Goal: Task Accomplishment & Management: Use online tool/utility

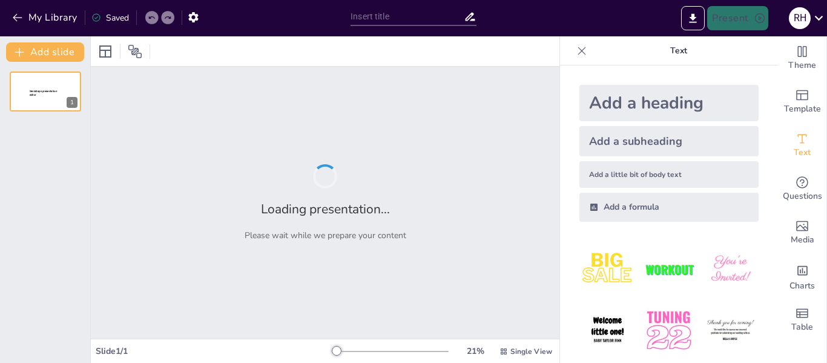
type input "Meningkatkan Keterlibatan Pelanggan melalui Pemasaran Mobile"
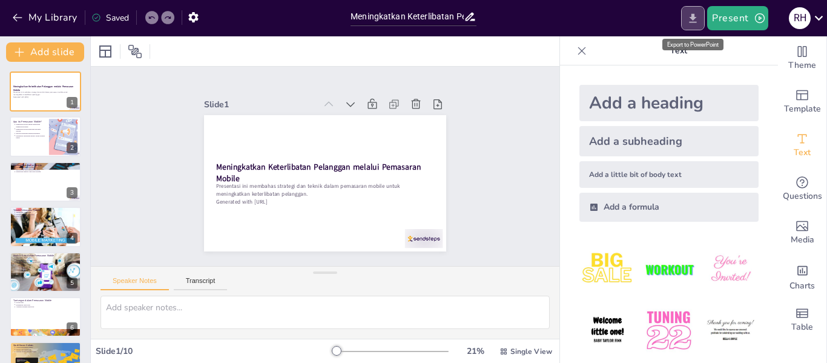
click at [695, 15] on icon "Export to PowerPoint" at bounding box center [693, 17] width 7 height 9
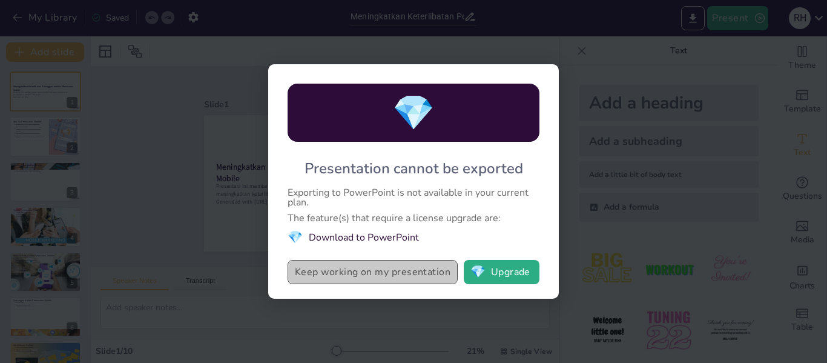
click at [400, 271] on button "Keep working on my presentation" at bounding box center [373, 272] width 170 height 24
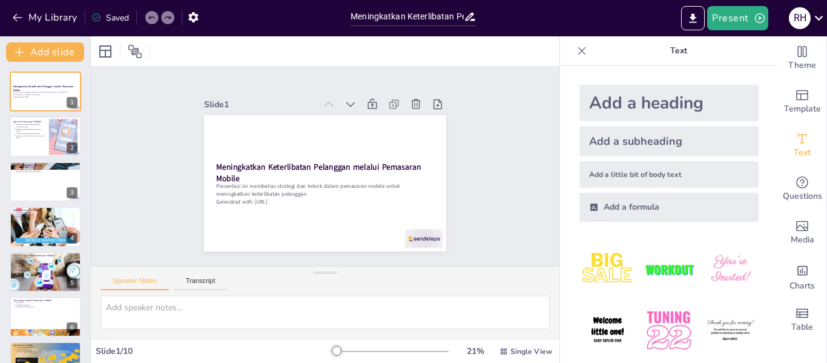
click at [817, 14] on icon at bounding box center [819, 18] width 16 height 16
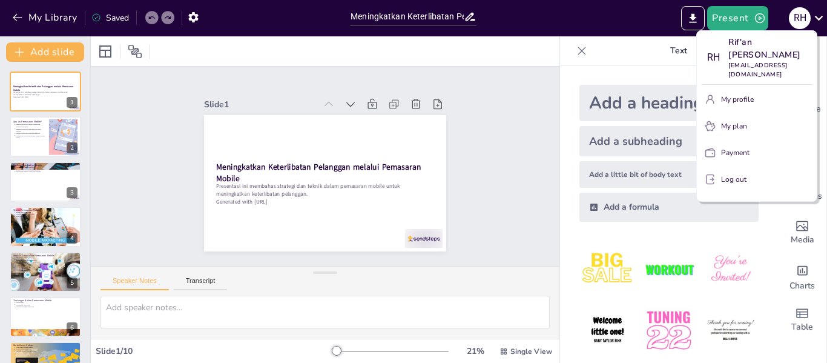
click at [601, 19] on div at bounding box center [413, 181] width 827 height 363
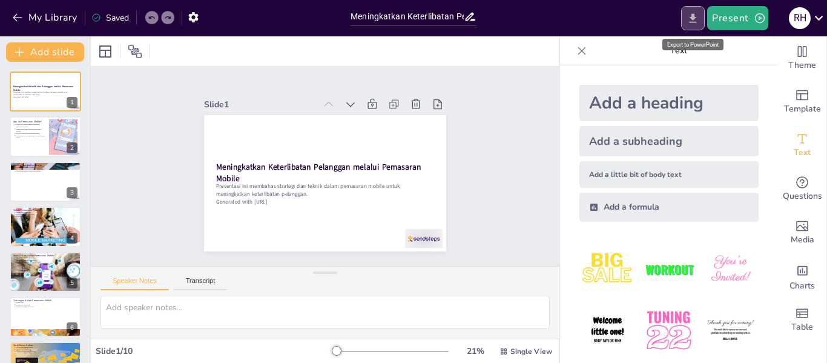
click at [690, 13] on icon "Export to PowerPoint" at bounding box center [693, 18] width 13 height 13
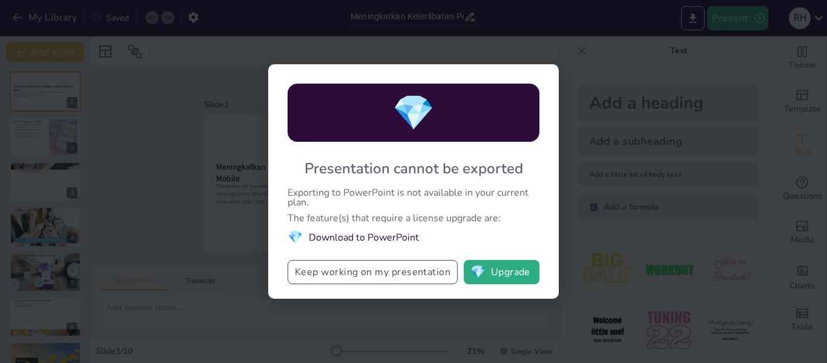
click at [397, 270] on button "Keep working on my presentation" at bounding box center [373, 272] width 170 height 24
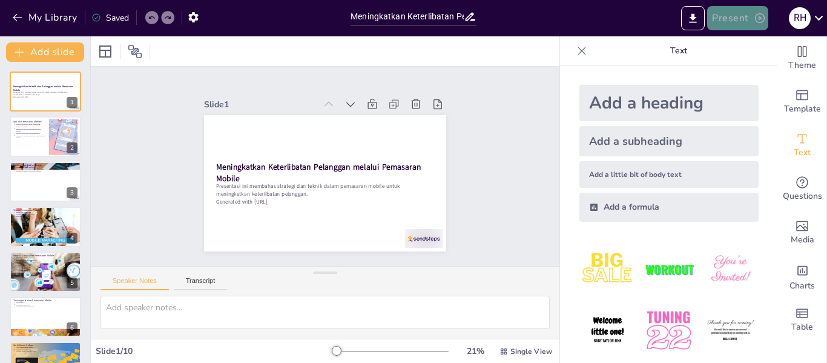
click at [755, 15] on icon "button" at bounding box center [760, 18] width 12 height 12
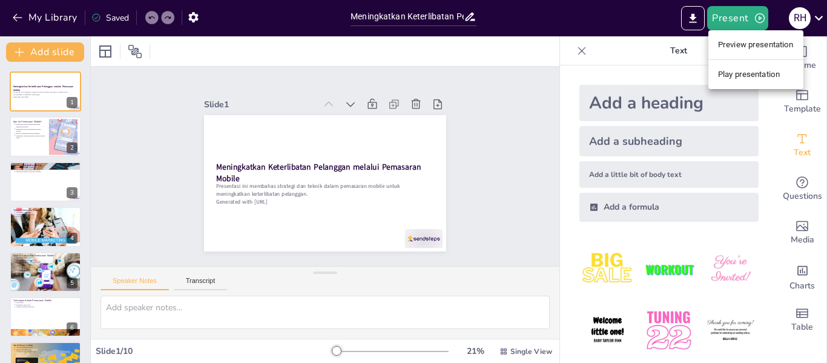
click at [134, 99] on div at bounding box center [413, 181] width 827 height 363
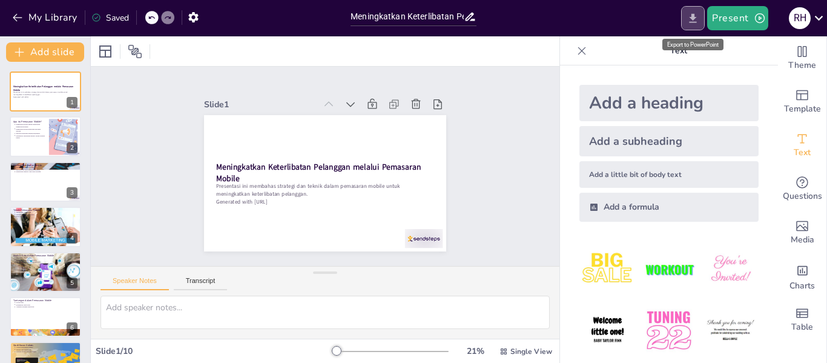
click at [690, 22] on icon "Export to PowerPoint" at bounding box center [693, 18] width 13 height 13
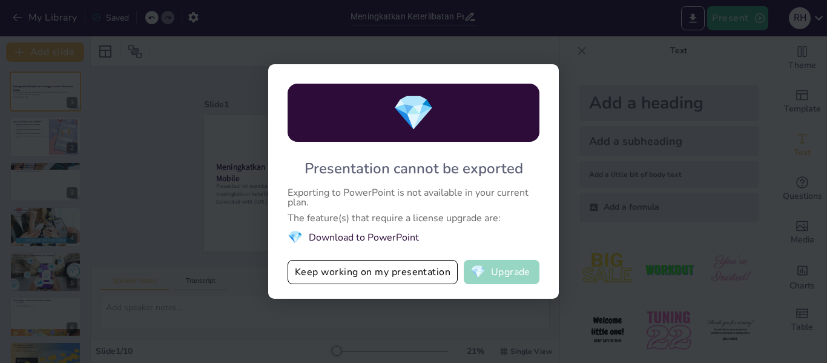
click at [519, 271] on button "💎 Upgrade" at bounding box center [502, 272] width 76 height 24
